Goal: Find specific page/section: Find specific page/section

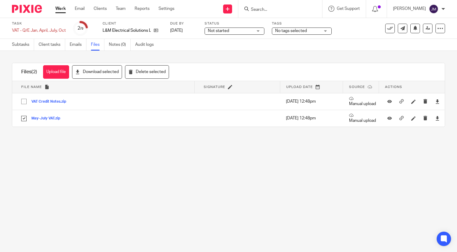
click at [279, 5] on form at bounding box center [282, 8] width 64 height 7
click at [278, 7] on input "Search" at bounding box center [277, 9] width 54 height 5
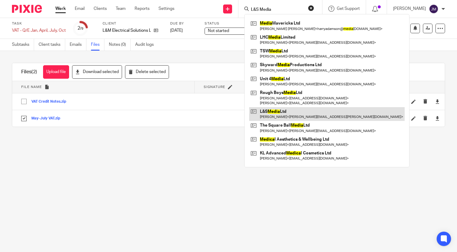
type input "L&S Media"
click at [293, 116] on link at bounding box center [326, 114] width 155 height 14
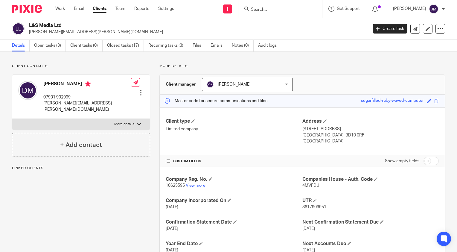
click at [194, 185] on link "View more" at bounding box center [196, 185] width 20 height 4
click at [267, 11] on input "Search" at bounding box center [277, 9] width 54 height 5
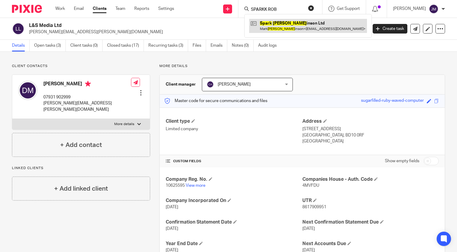
type input "SPARKK ROB"
click at [280, 23] on link at bounding box center [308, 26] width 118 height 14
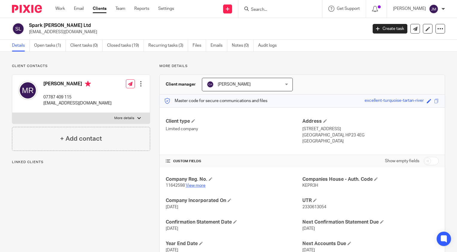
click at [194, 184] on link "View more" at bounding box center [196, 185] width 20 height 4
click at [301, 11] on input "Search" at bounding box center [277, 9] width 54 height 5
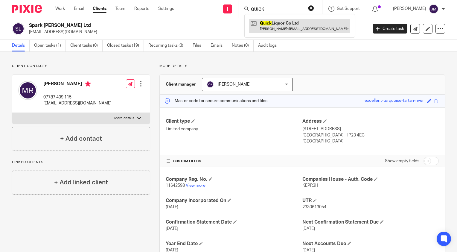
type input "QUICK"
click at [299, 30] on link at bounding box center [299, 26] width 101 height 14
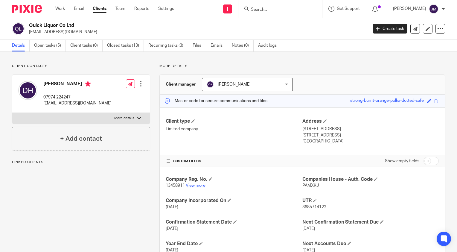
click at [194, 184] on link "View more" at bounding box center [196, 185] width 20 height 4
click at [281, 10] on input "Search" at bounding box center [277, 9] width 54 height 5
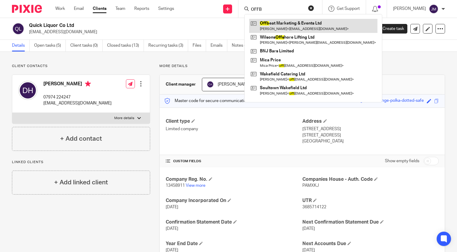
type input "OFFB"
click at [284, 23] on link at bounding box center [313, 26] width 128 height 14
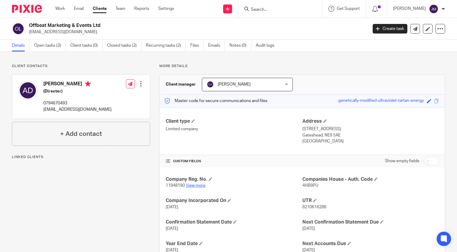
click at [194, 185] on link "View more" at bounding box center [196, 185] width 20 height 4
click at [307, 5] on form at bounding box center [282, 8] width 64 height 7
click at [292, 10] on input "Search" at bounding box center [277, 9] width 54 height 5
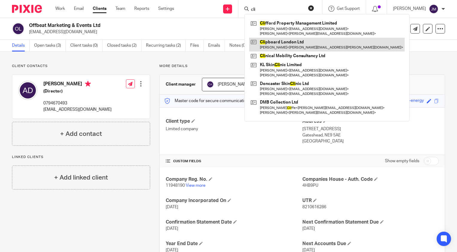
type input "cli"
click at [290, 46] on link at bounding box center [326, 45] width 155 height 14
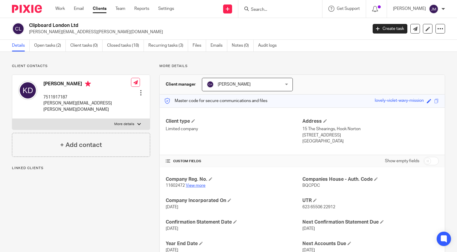
click at [195, 184] on link "View more" at bounding box center [196, 185] width 20 height 4
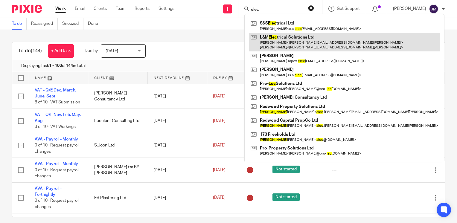
type input "elec"
click at [300, 40] on link at bounding box center [344, 42] width 190 height 19
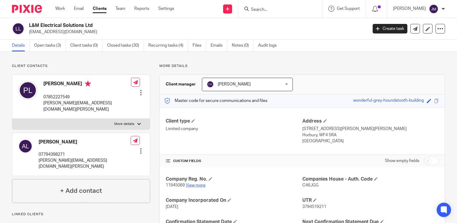
click at [200, 186] on link "View more" at bounding box center [196, 185] width 20 height 4
